Goal: Transaction & Acquisition: Purchase product/service

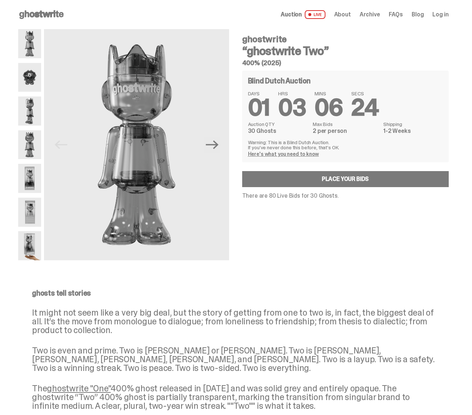
click at [30, 111] on img at bounding box center [29, 110] width 23 height 29
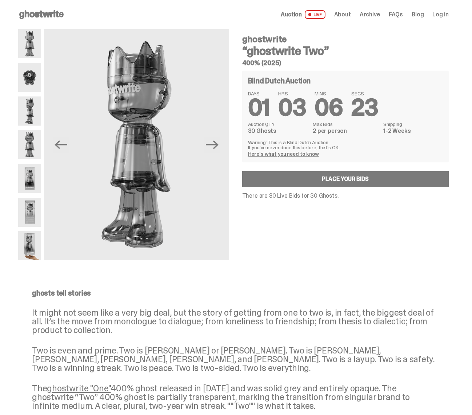
click at [40, 76] on img at bounding box center [29, 77] width 23 height 29
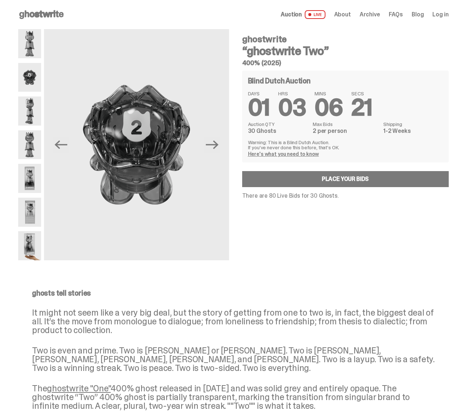
click at [30, 45] on img at bounding box center [29, 43] width 23 height 29
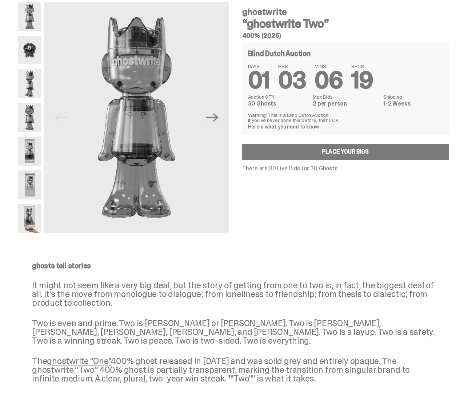
scroll to position [31, 0]
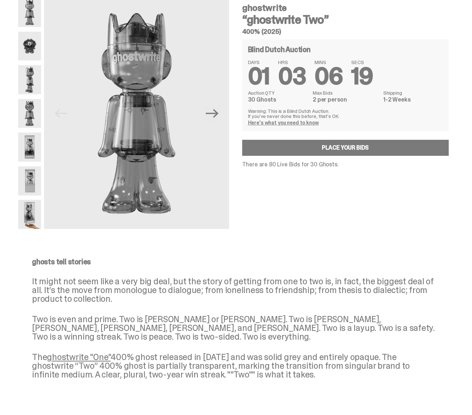
click at [30, 185] on img at bounding box center [29, 180] width 23 height 29
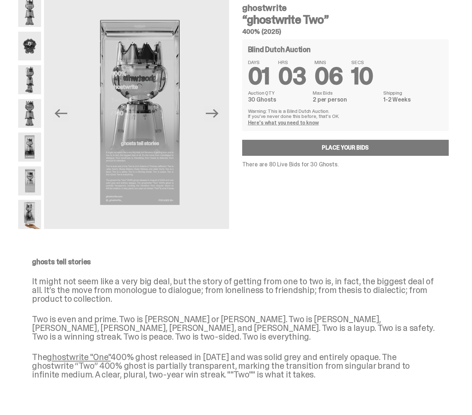
click at [33, 210] on img at bounding box center [29, 214] width 23 height 29
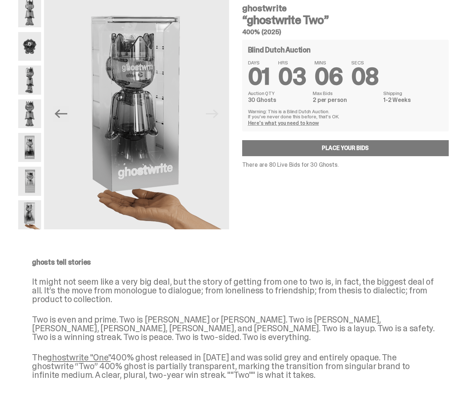
click at [31, 155] on img at bounding box center [29, 147] width 23 height 29
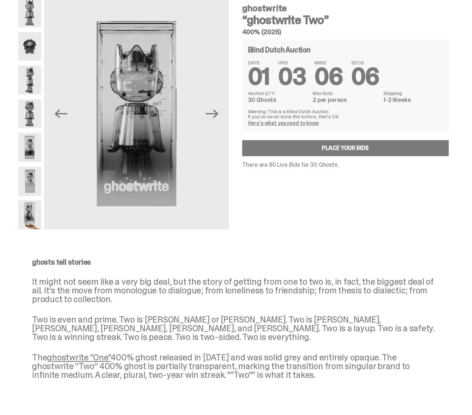
click at [26, 114] on img at bounding box center [29, 113] width 23 height 29
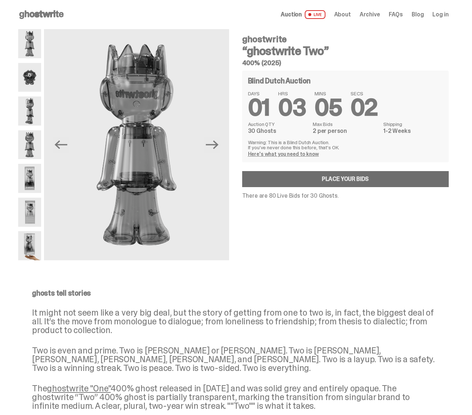
click at [321, 178] on link "Place your Bids" at bounding box center [345, 179] width 207 height 16
